Goal: Check status: Check status

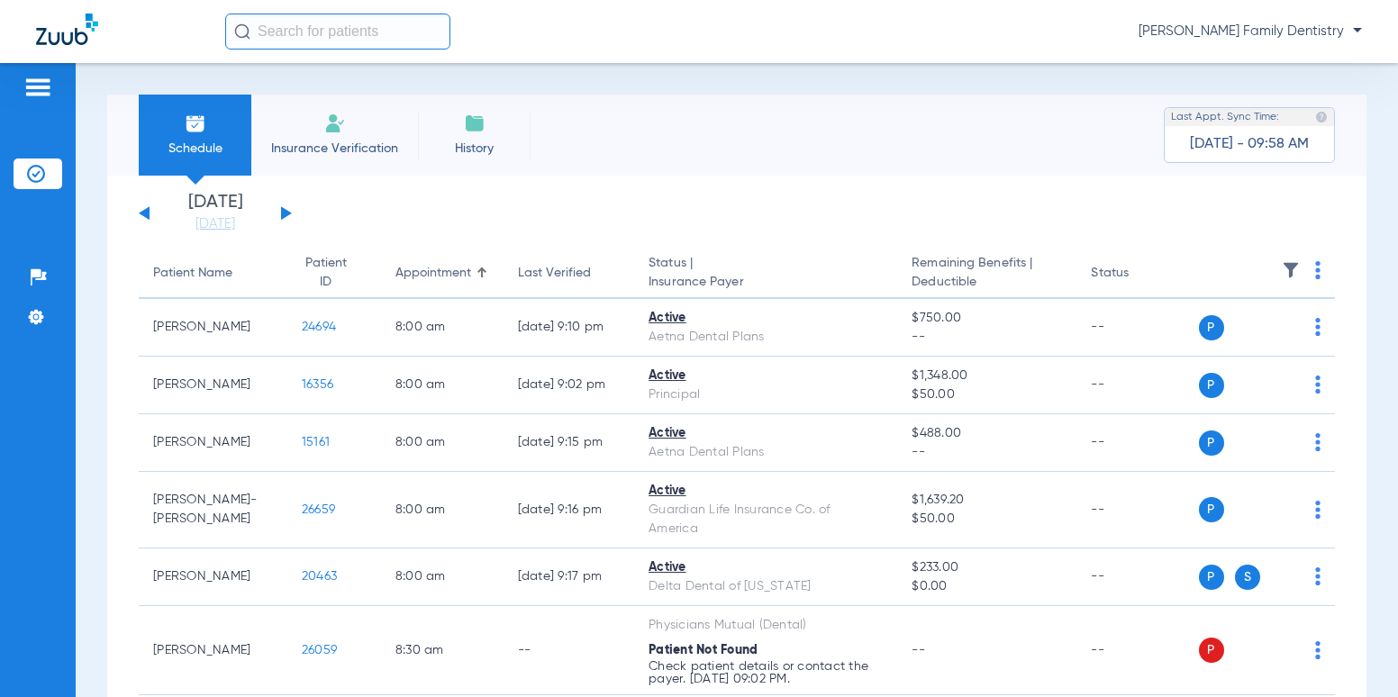
click at [290, 210] on div "[DATE] [DATE] [DATE] [DATE] [DATE] [DATE] [DATE] [DATE] [DATE] [DATE] [DATE] [D…" at bounding box center [215, 214] width 153 height 40
click at [283, 209] on button at bounding box center [286, 213] width 11 height 14
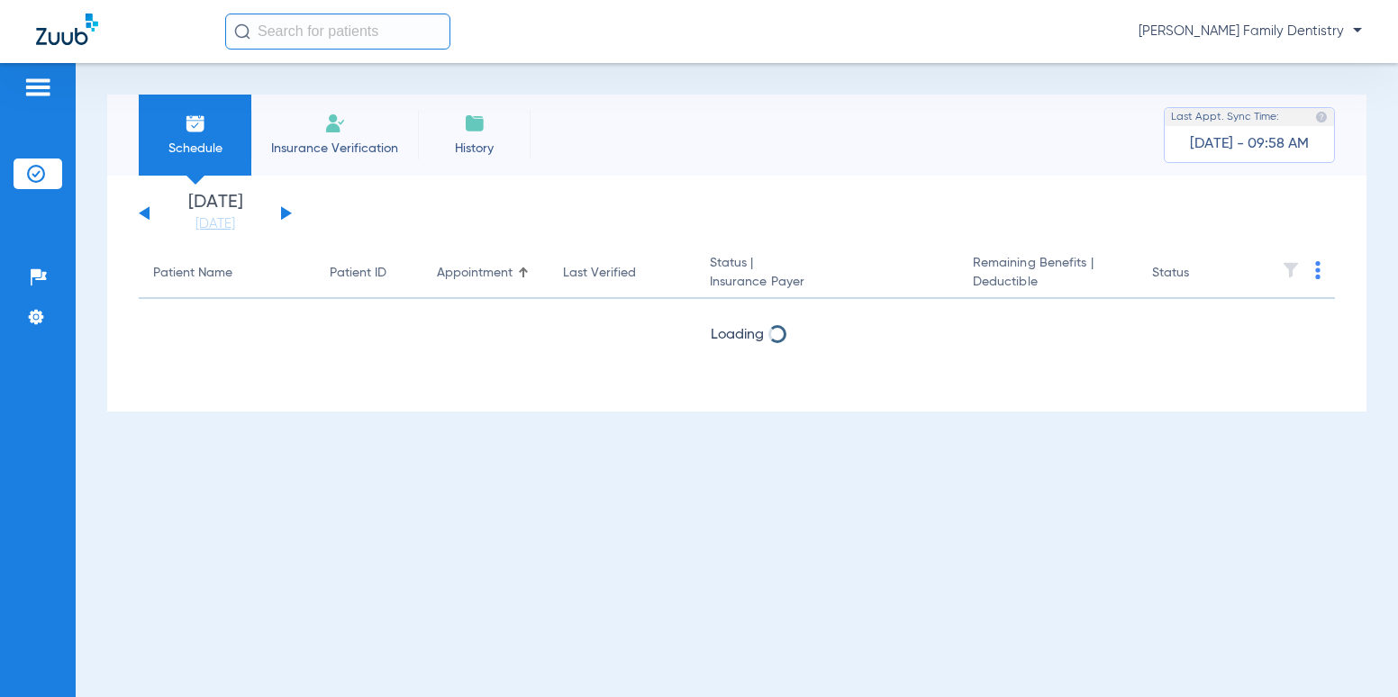
click at [283, 209] on button at bounding box center [286, 213] width 11 height 14
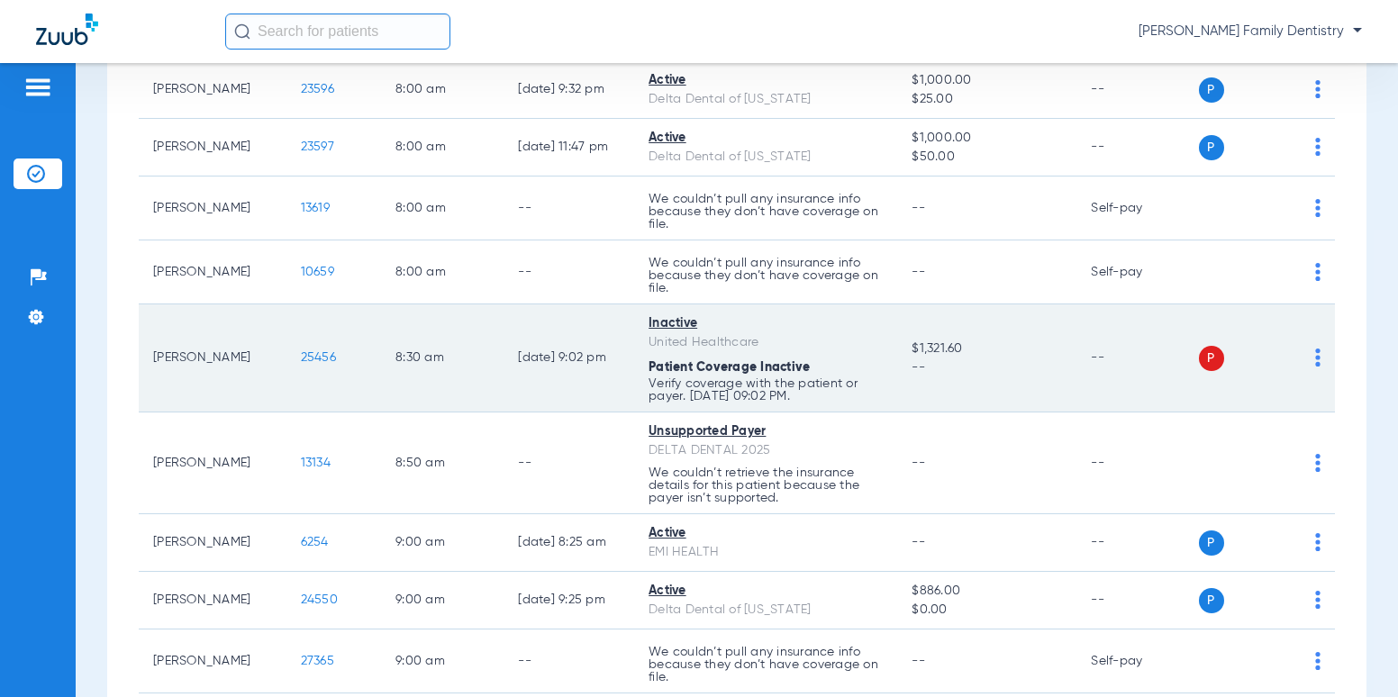
scroll to position [270, 0]
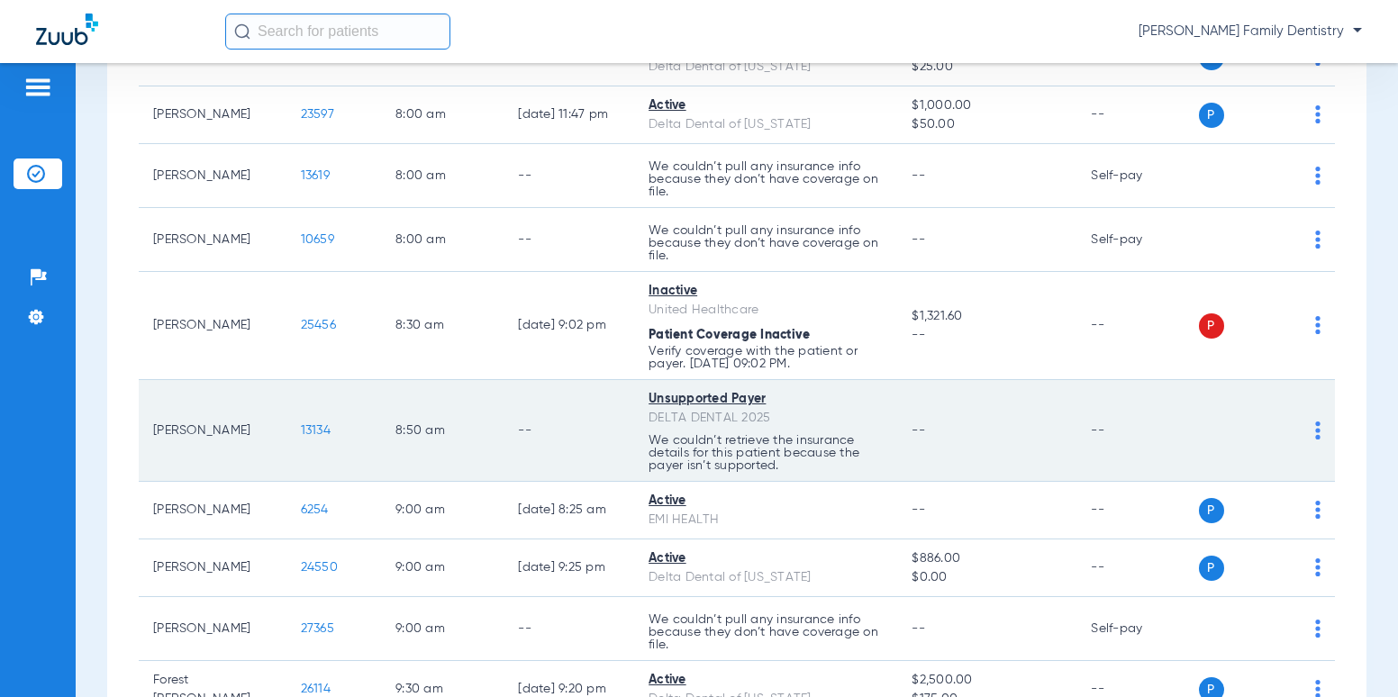
drag, startPoint x: 639, startPoint y: 421, endPoint x: 769, endPoint y: 416, distance: 129.8
click at [769, 416] on div "DELTA DENTAL 2025" at bounding box center [765, 418] width 234 height 19
drag, startPoint x: 769, startPoint y: 416, endPoint x: 844, endPoint y: 409, distance: 75.1
click at [844, 409] on div "DELTA DENTAL 2025" at bounding box center [765, 418] width 234 height 19
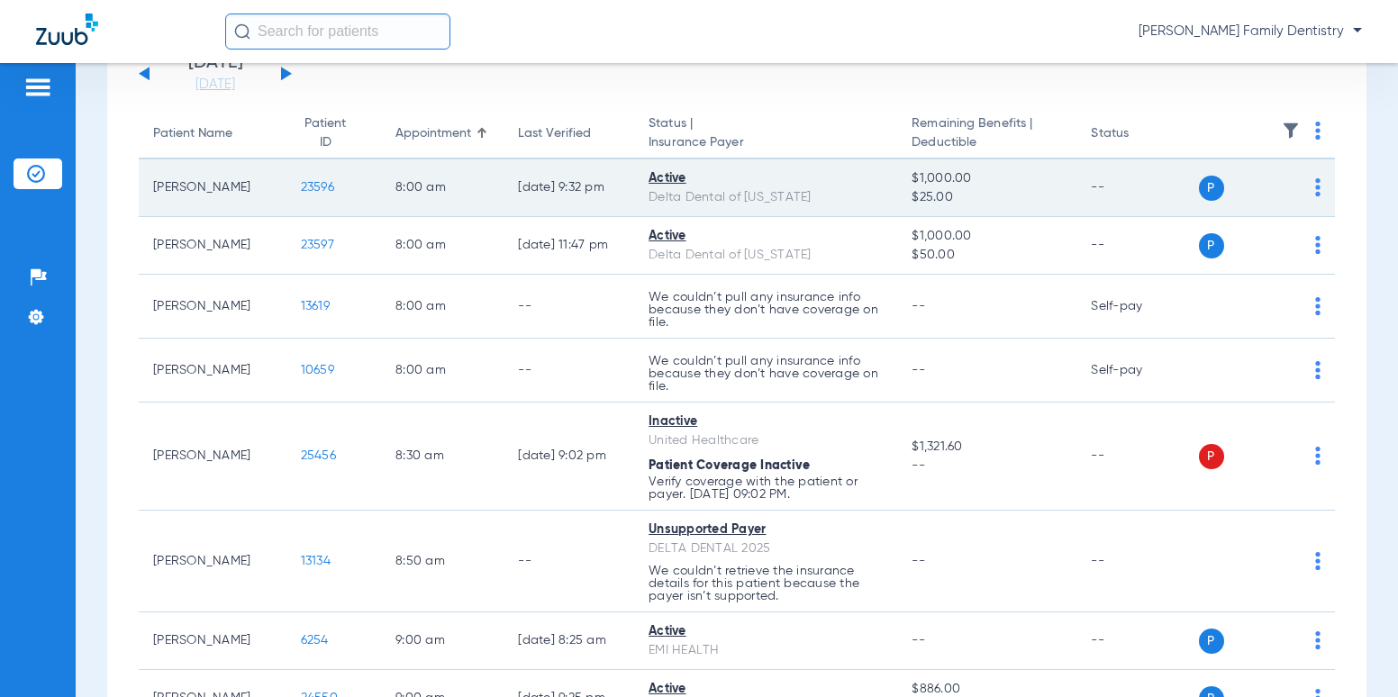
scroll to position [0, 0]
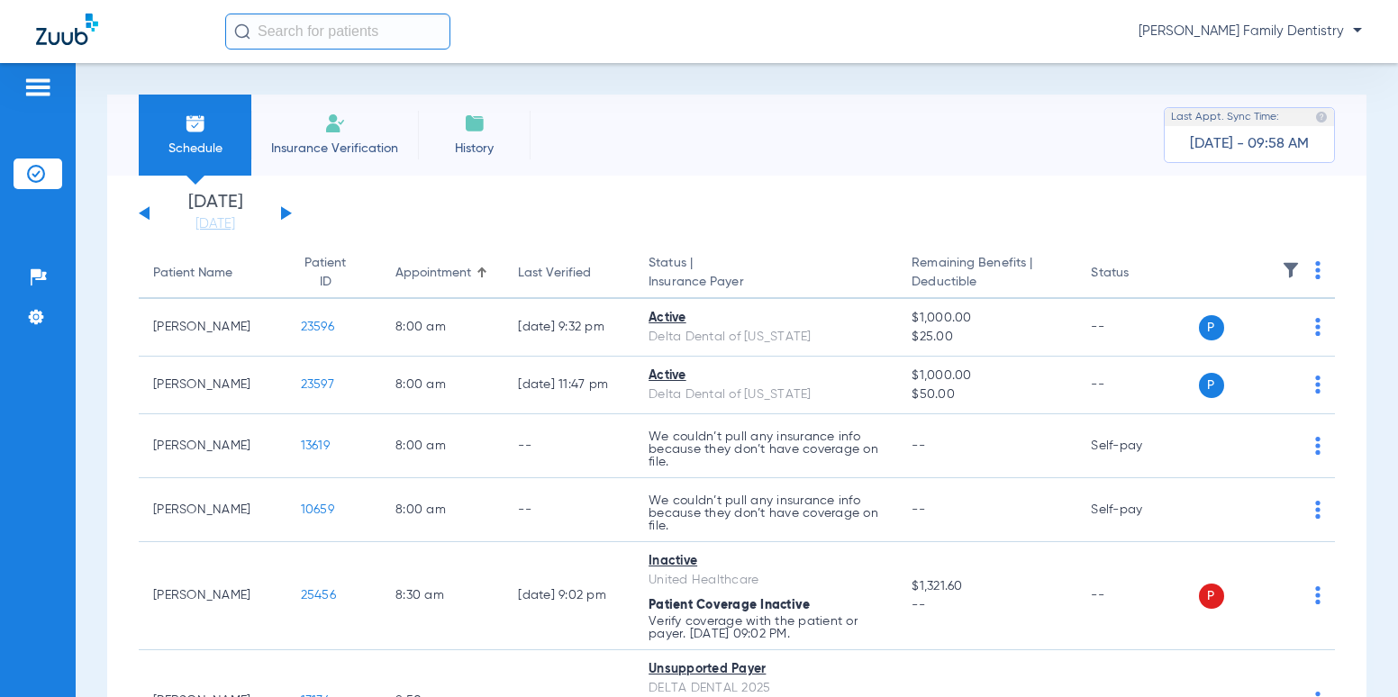
click at [148, 213] on button at bounding box center [144, 213] width 11 height 14
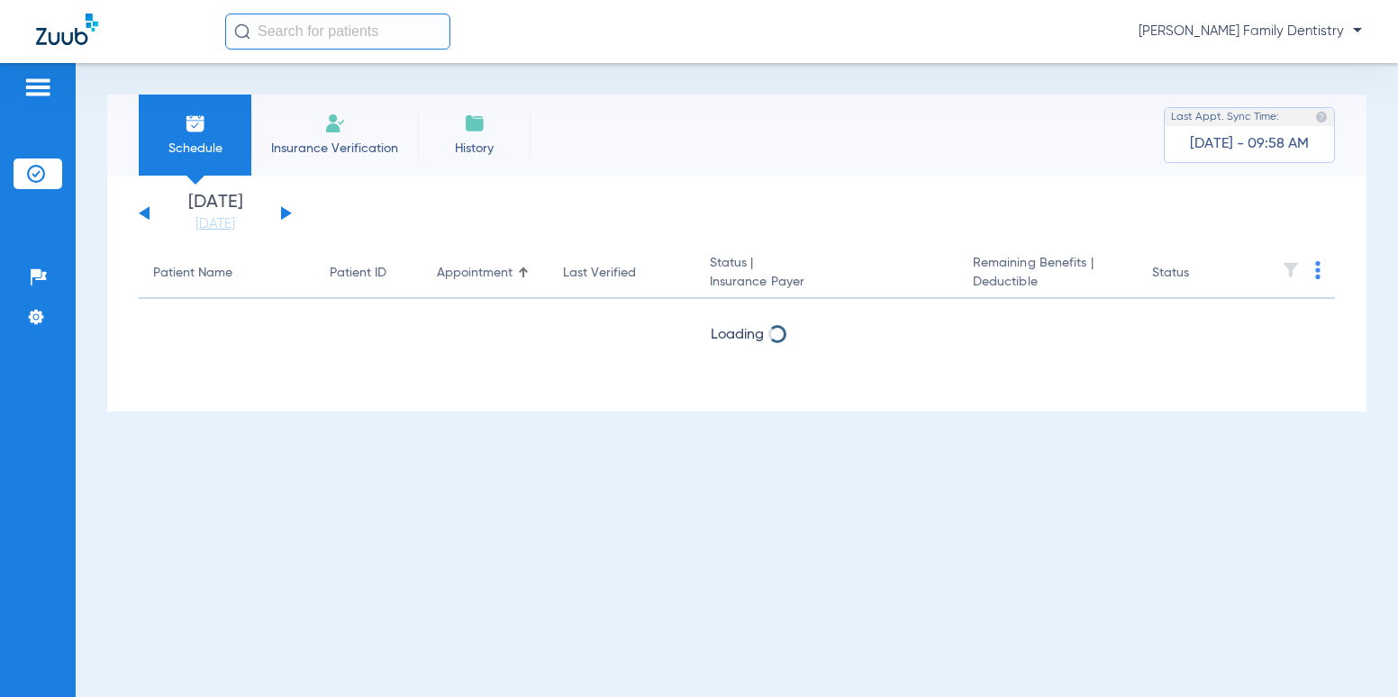
click at [148, 213] on button at bounding box center [144, 213] width 11 height 14
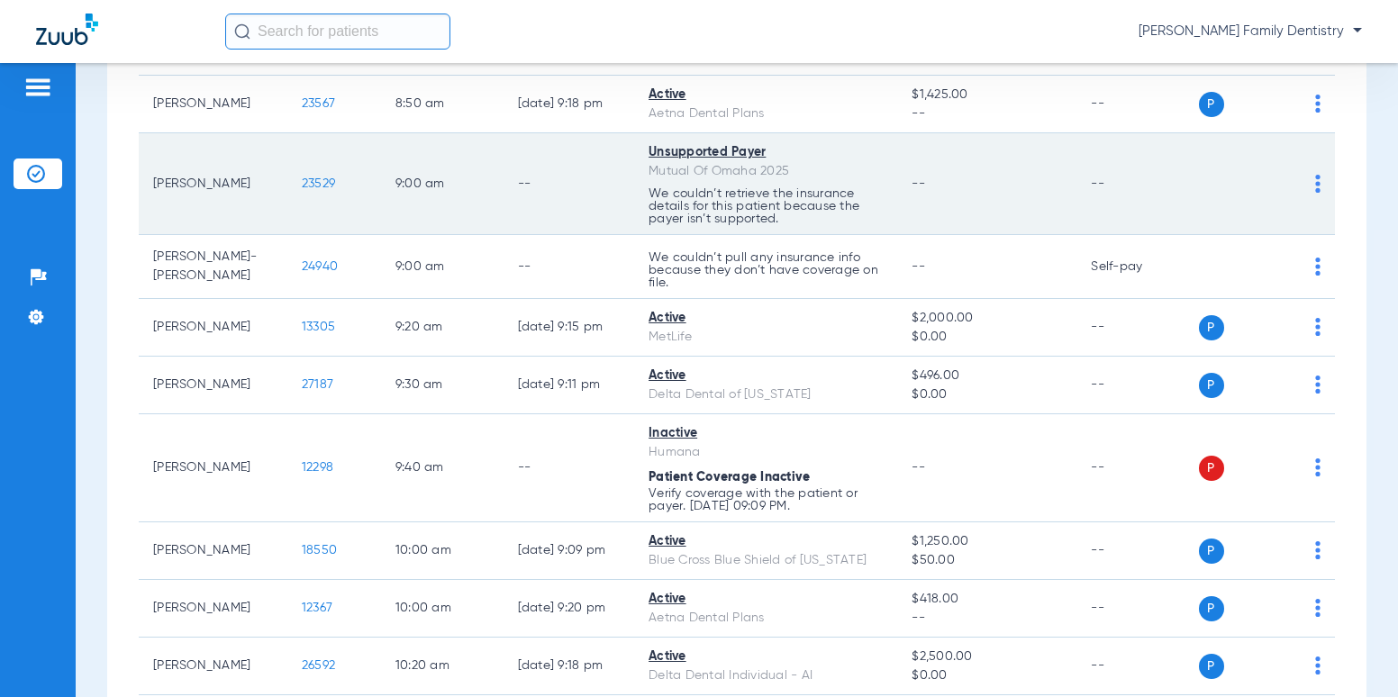
scroll to position [720, 0]
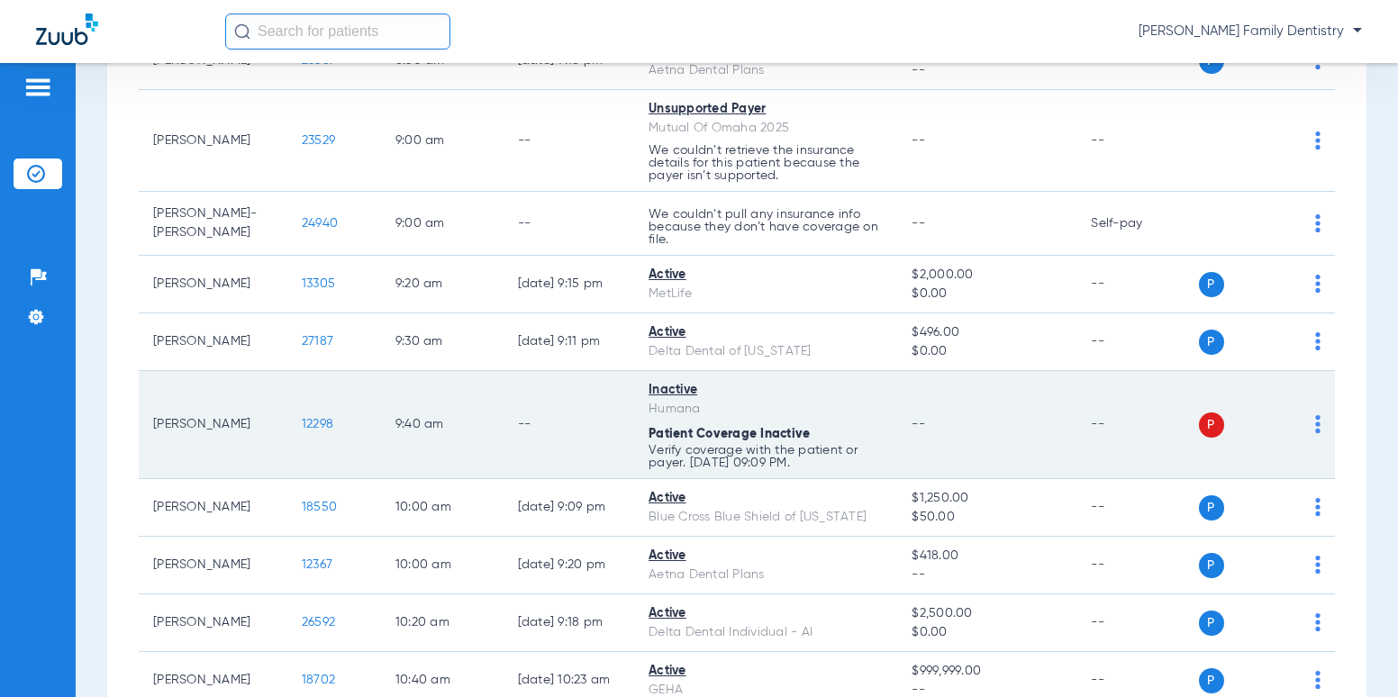
drag, startPoint x: 689, startPoint y: 387, endPoint x: 629, endPoint y: 394, distance: 60.7
click at [634, 394] on td "Inactive Humana Patient Coverage Inactive Verify coverage with the patient or p…" at bounding box center [765, 425] width 263 height 108
click at [993, 412] on td "--" at bounding box center [986, 425] width 179 height 108
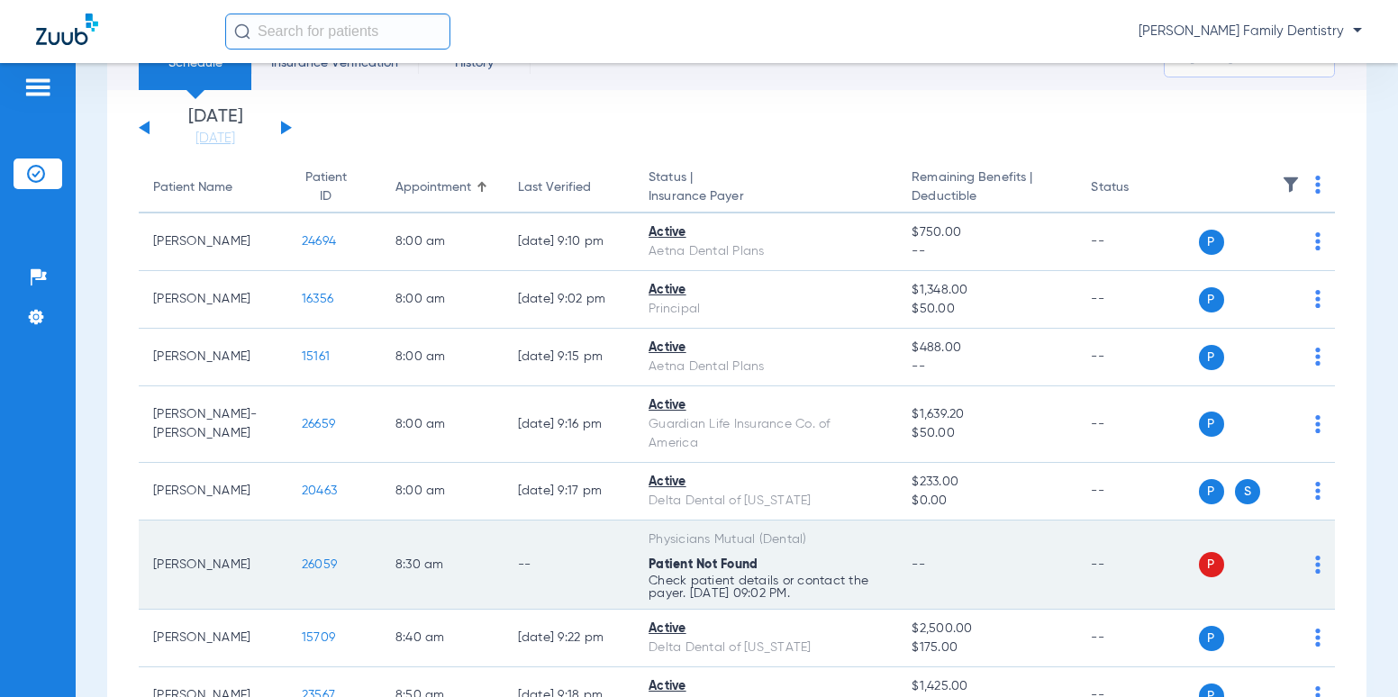
scroll to position [0, 0]
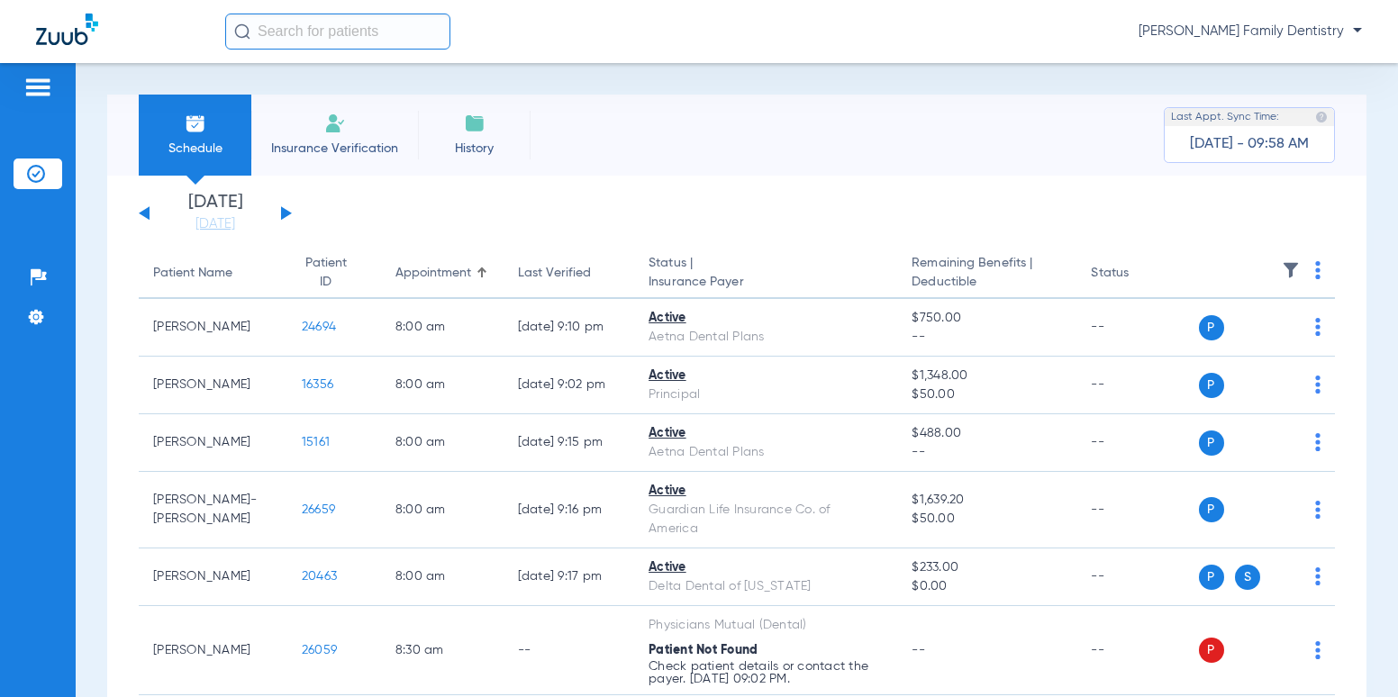
click at [283, 212] on button at bounding box center [286, 213] width 11 height 14
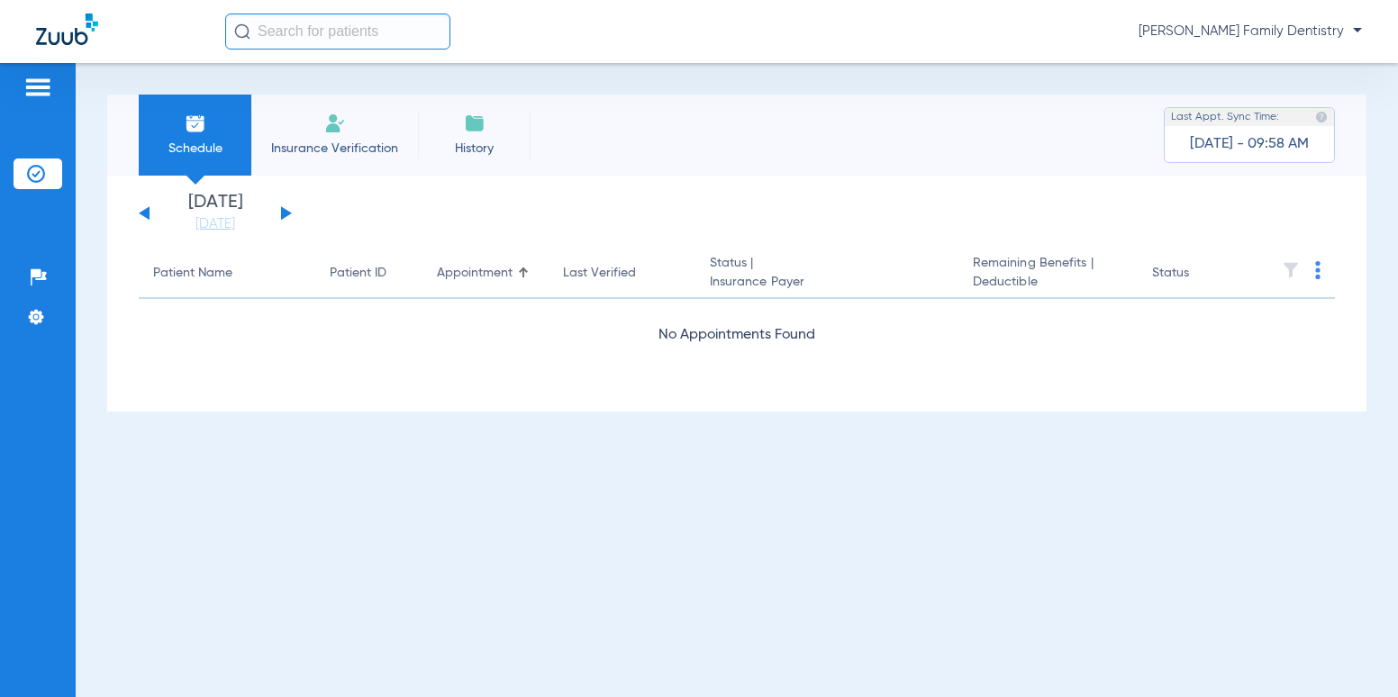
click at [283, 212] on button at bounding box center [286, 213] width 11 height 14
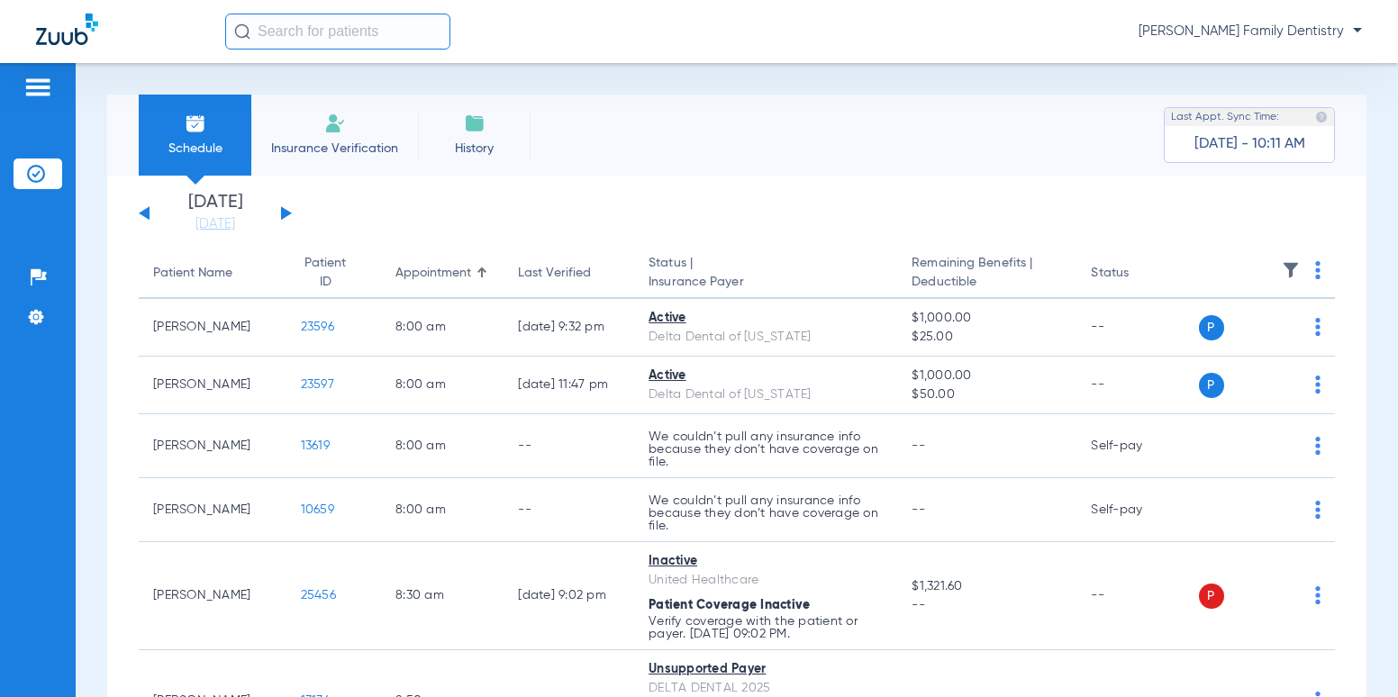
click at [288, 217] on div "[DATE] [DATE] [DATE] [DATE] [DATE] [DATE] [DATE] [DATE] [DATE] [DATE] [DATE] [D…" at bounding box center [215, 214] width 153 height 40
click at [285, 214] on button at bounding box center [286, 213] width 11 height 14
